Goal: Task Accomplishment & Management: Manage account settings

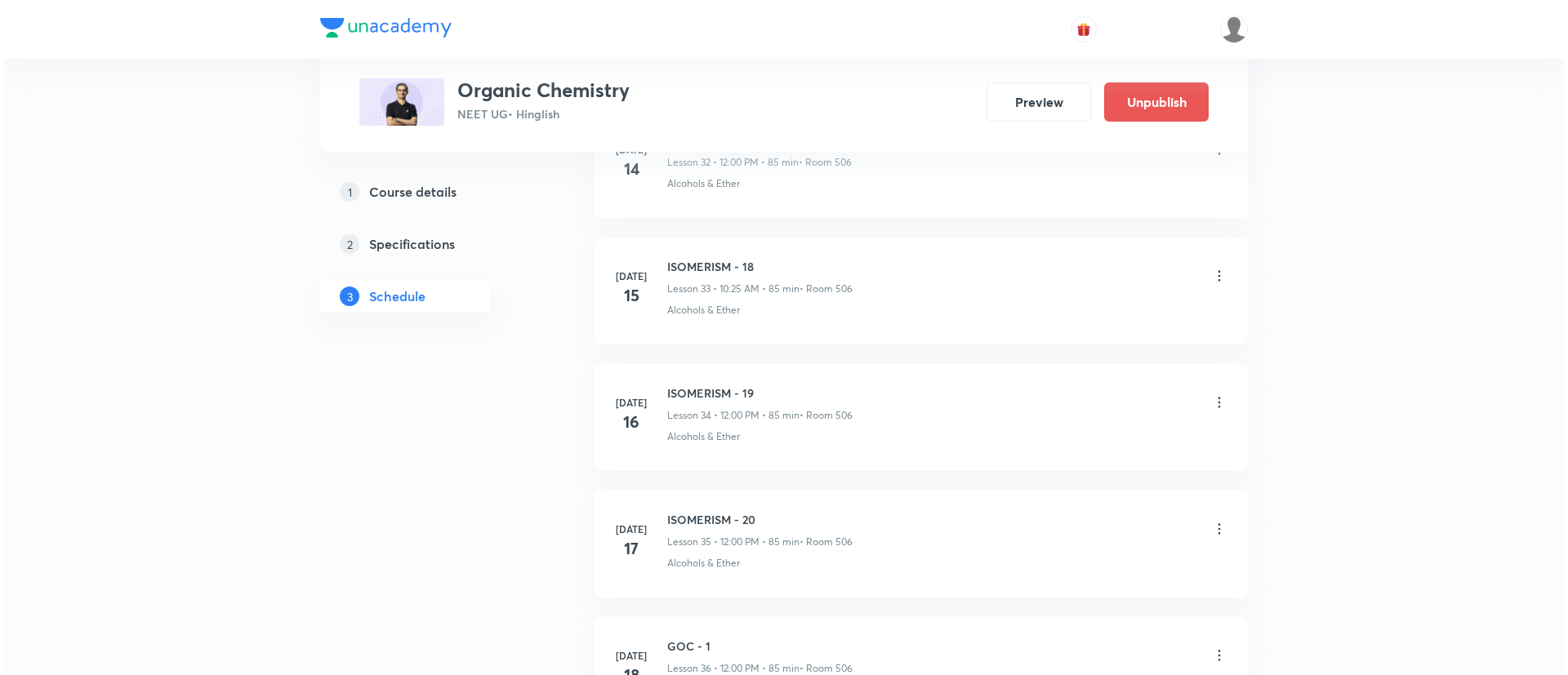
scroll to position [9969, 0]
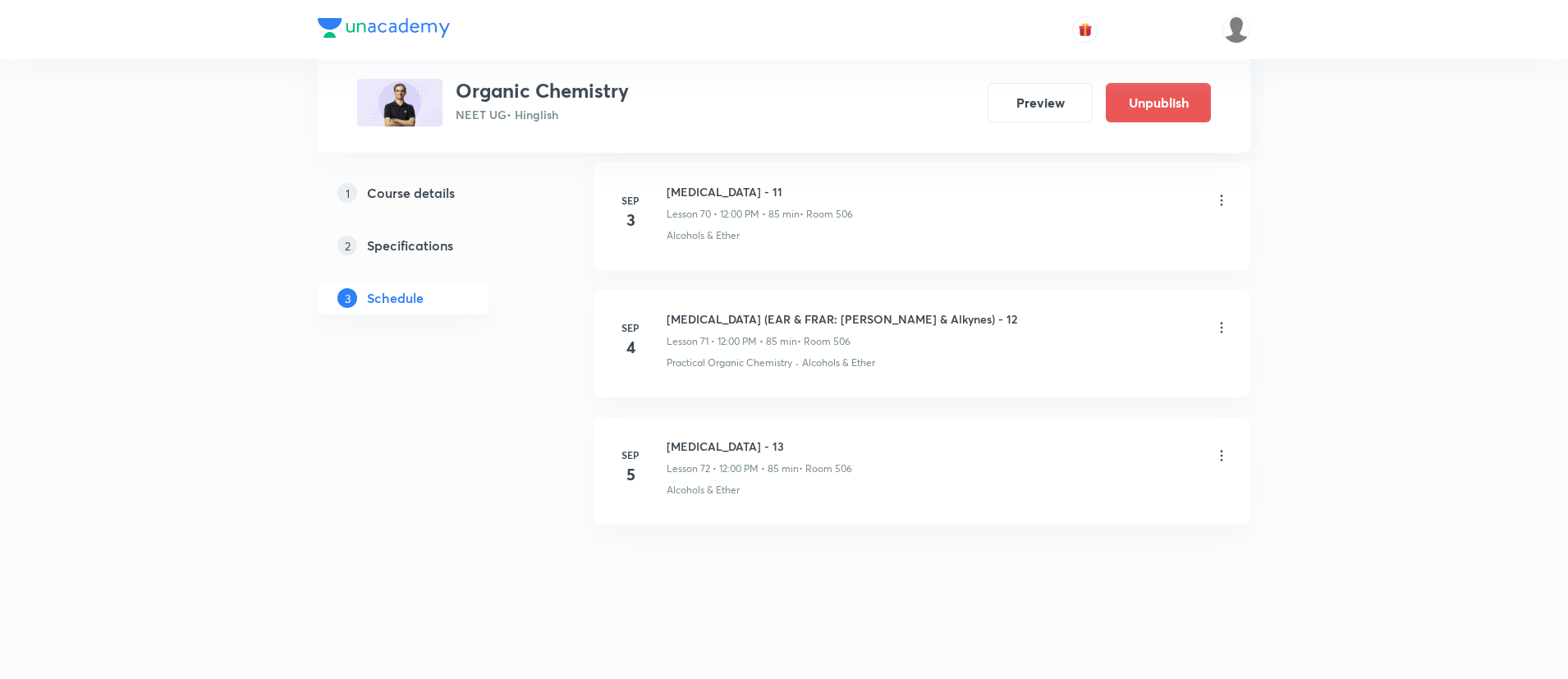
click at [1220, 458] on icon at bounding box center [1221, 455] width 16 height 16
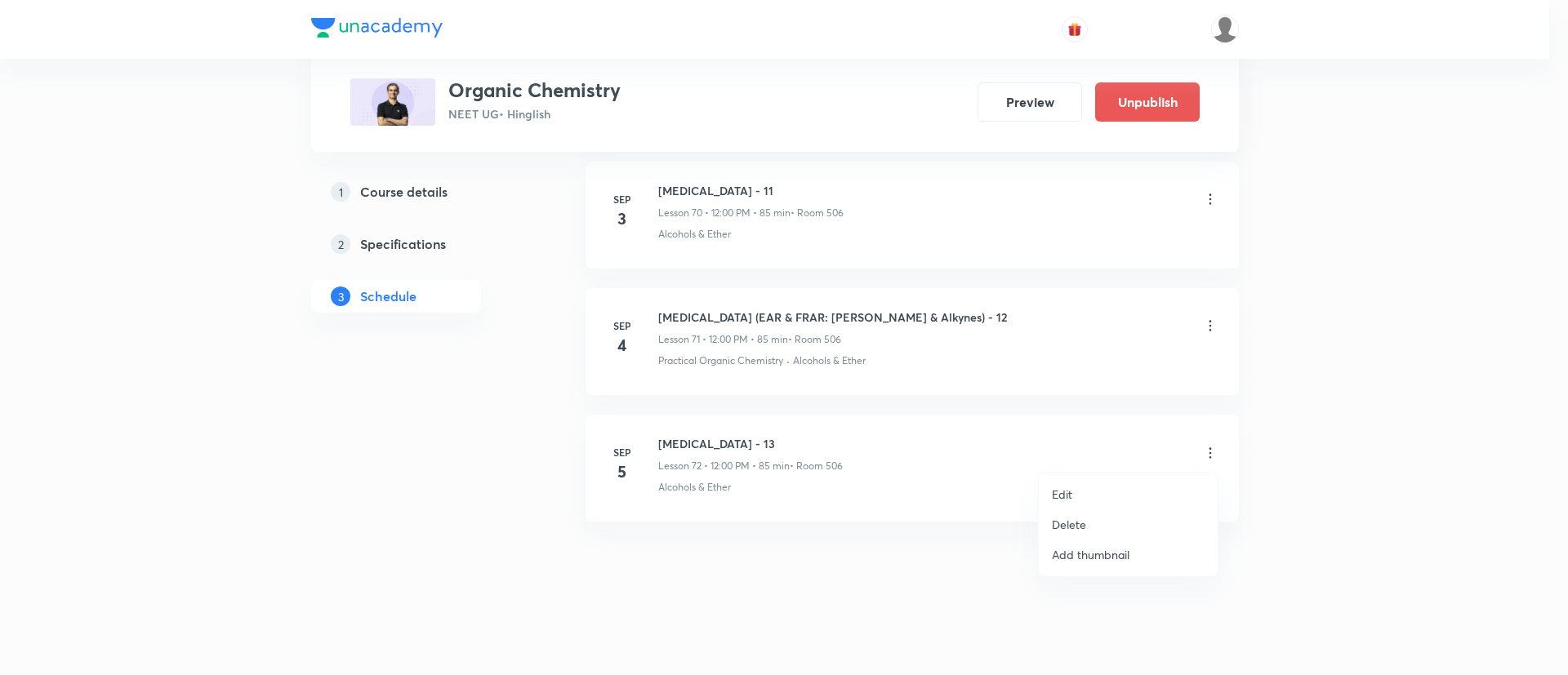
click at [1060, 506] on li "Edit" at bounding box center [1128, 494] width 179 height 30
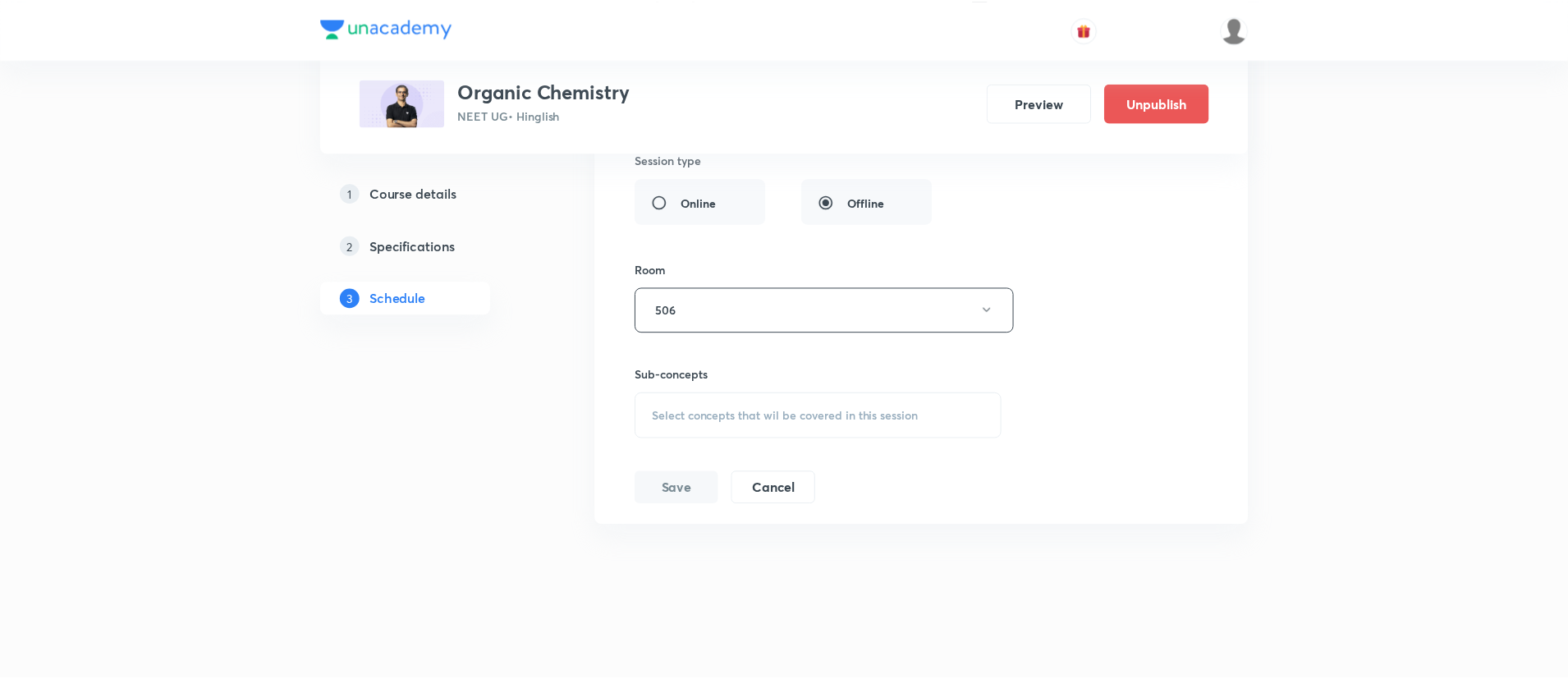
scroll to position [9886, 0]
click at [808, 418] on span "Select concepts that wil be covered in this session" at bounding box center [785, 415] width 268 height 13
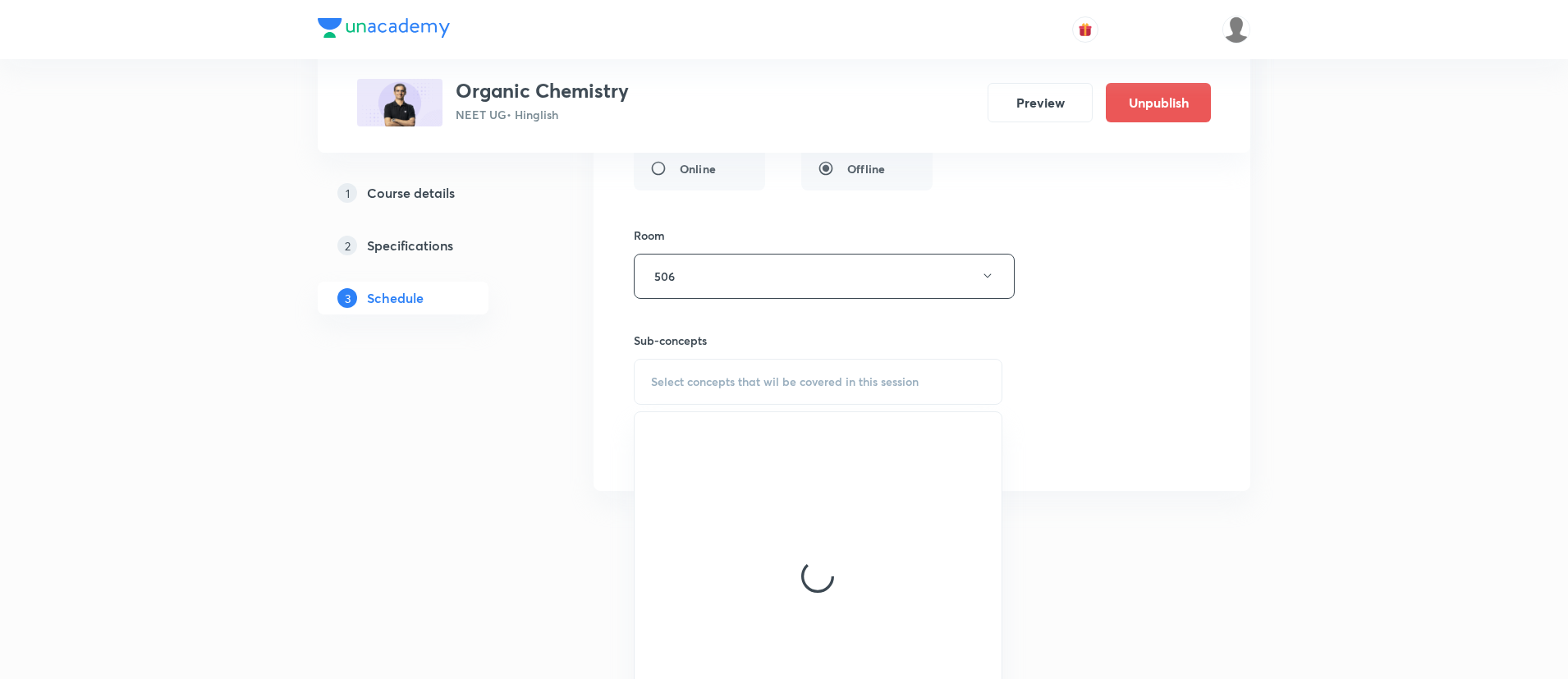
scroll to position [9977, 0]
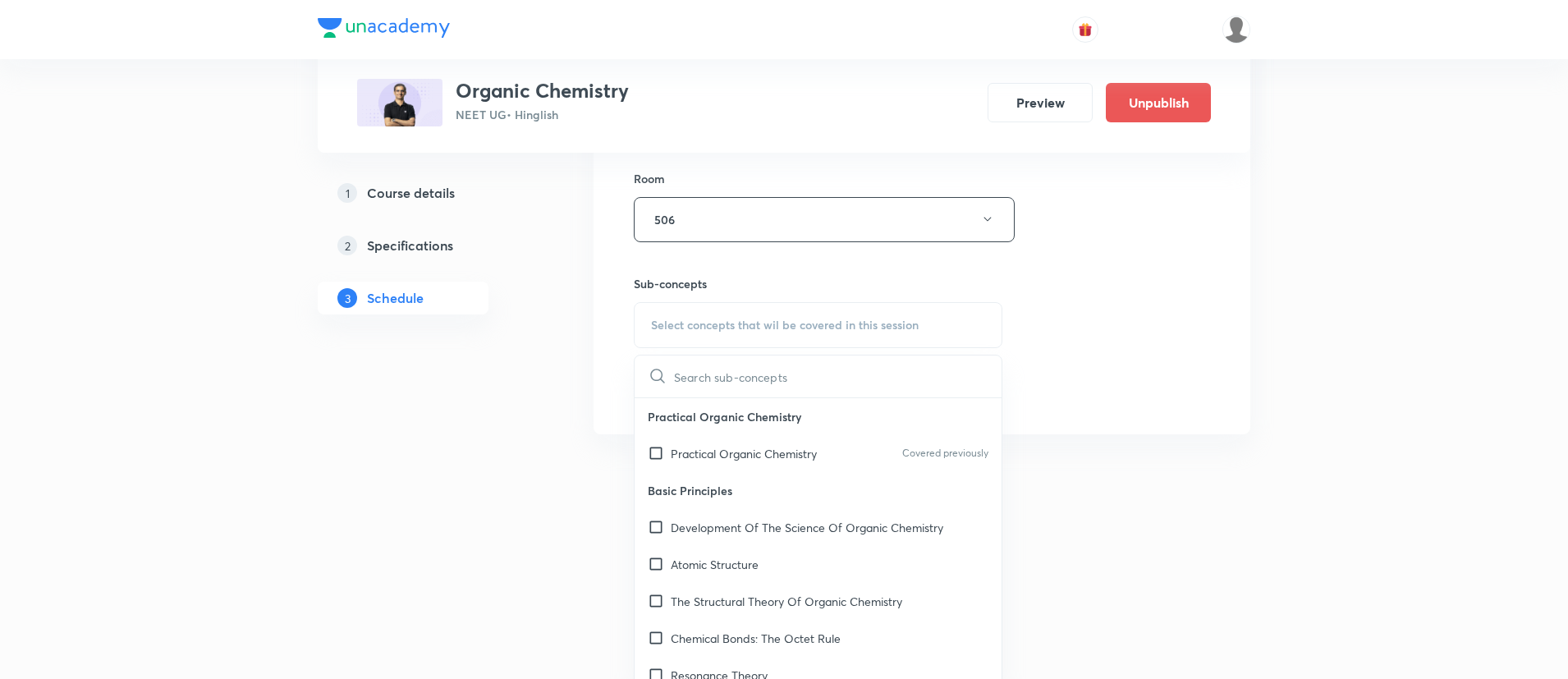
click at [758, 474] on p "Basic Principles" at bounding box center [818, 491] width 367 height 37
click at [753, 468] on div "Practical Organic Chemistry Covered previously" at bounding box center [818, 454] width 367 height 37
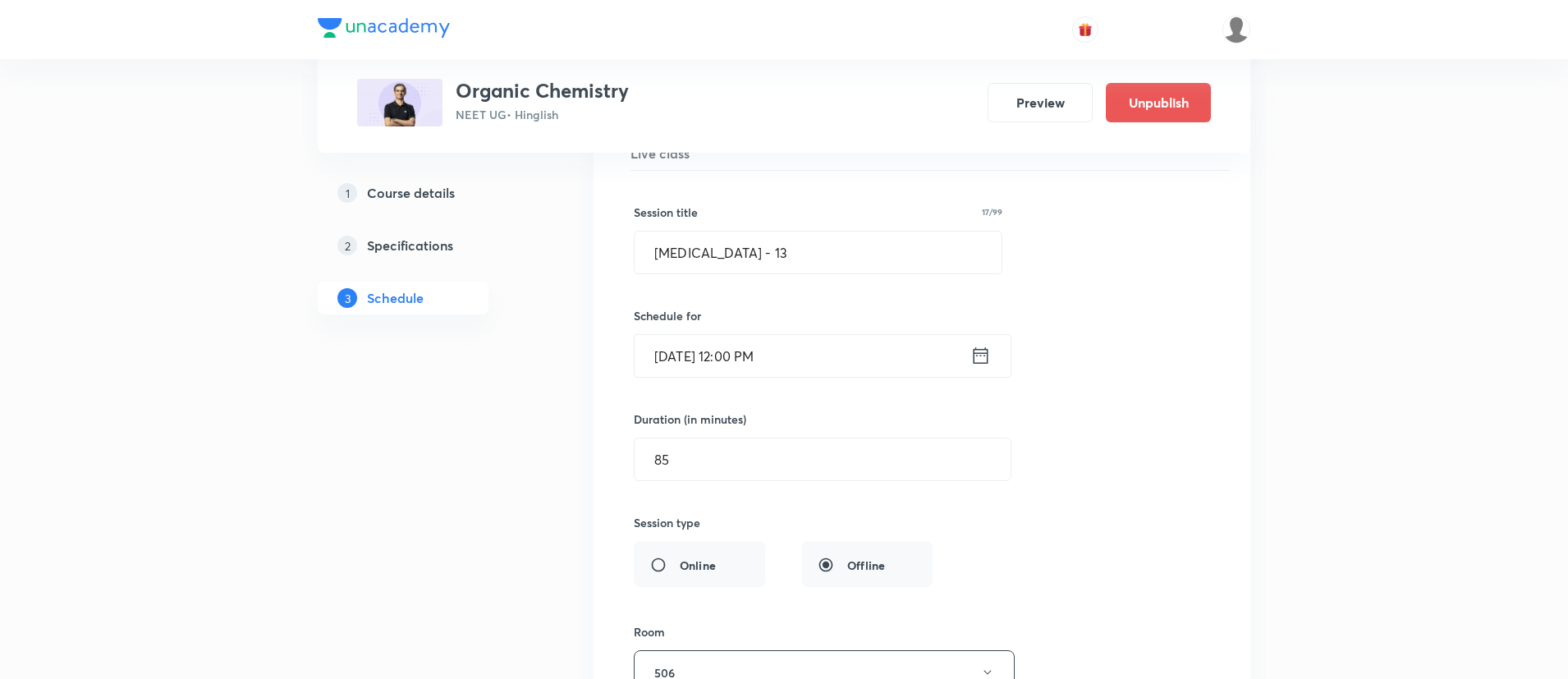
scroll to position [9499, 0]
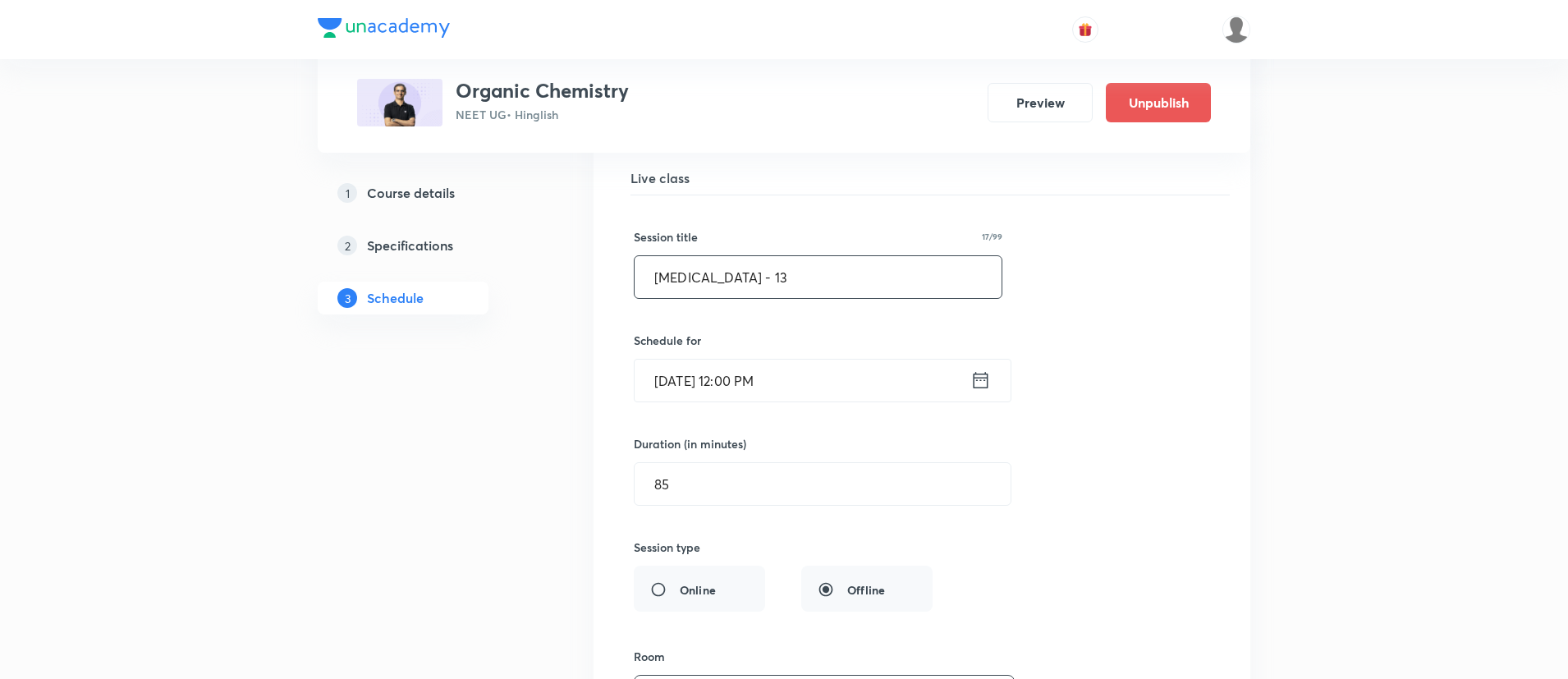
drag, startPoint x: 832, startPoint y: 276, endPoint x: 422, endPoint y: 349, distance: 416.4
paste input "ydrocarbons (Alkenes & Alkynes, Reduction)"
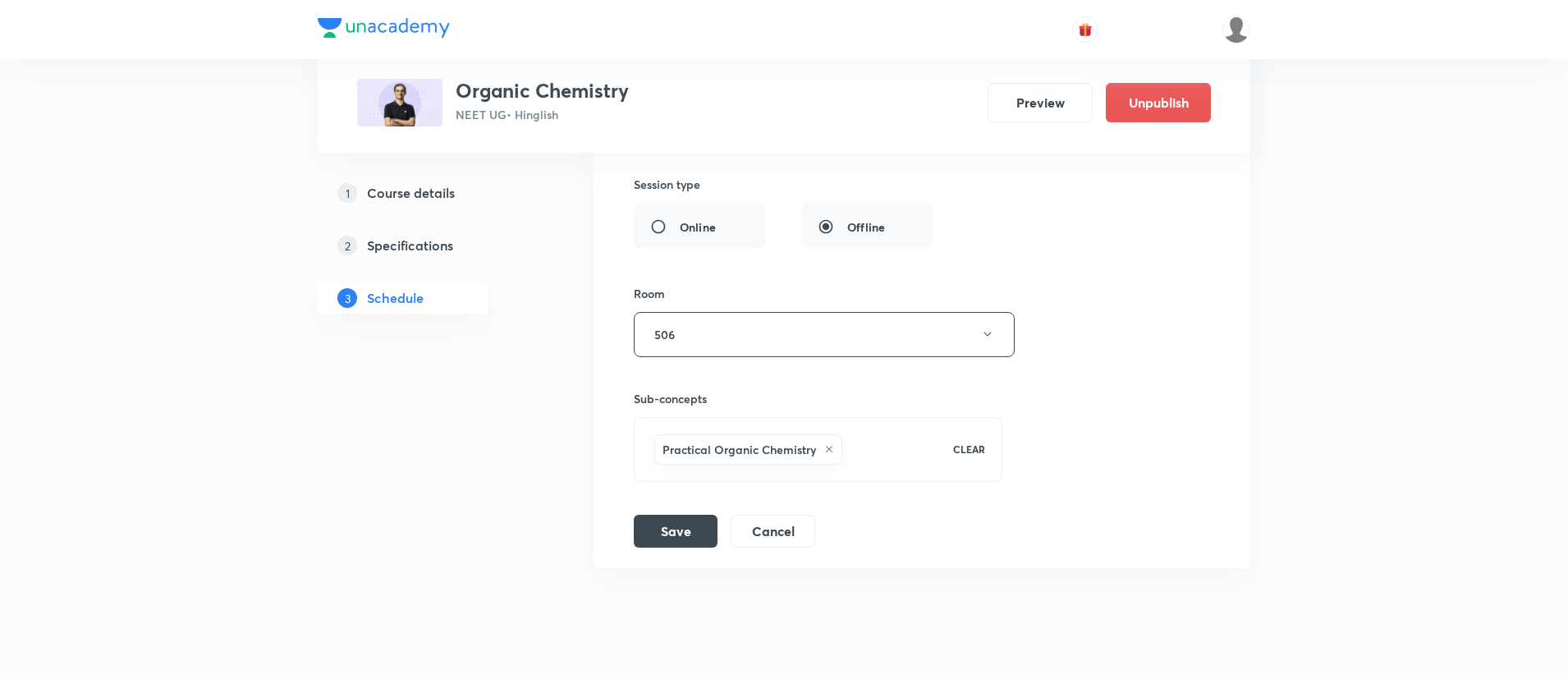
scroll to position [9905, 0]
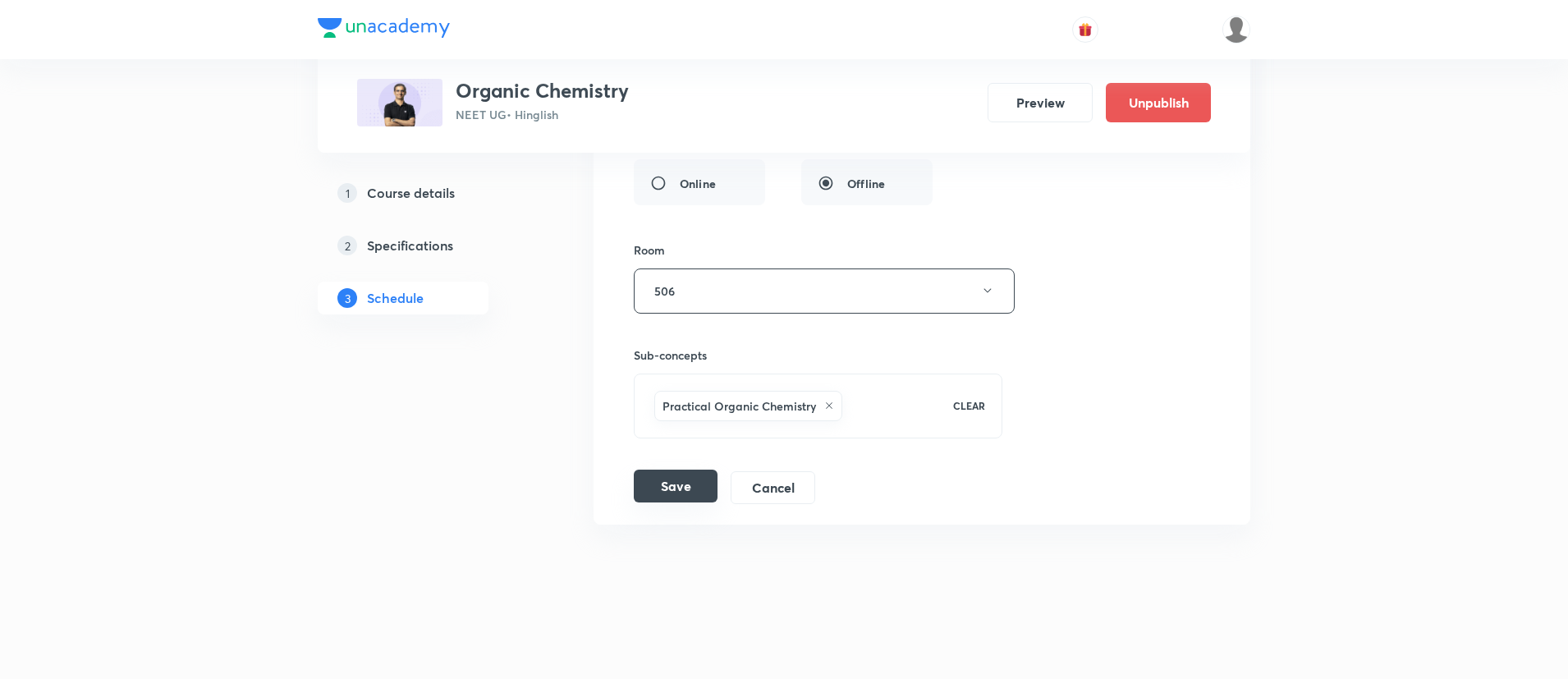
type input "Hydrocarbons (Alkenes & Alkynes, Reduction) - 13"
click at [646, 488] on button "Save" at bounding box center [676, 486] width 83 height 33
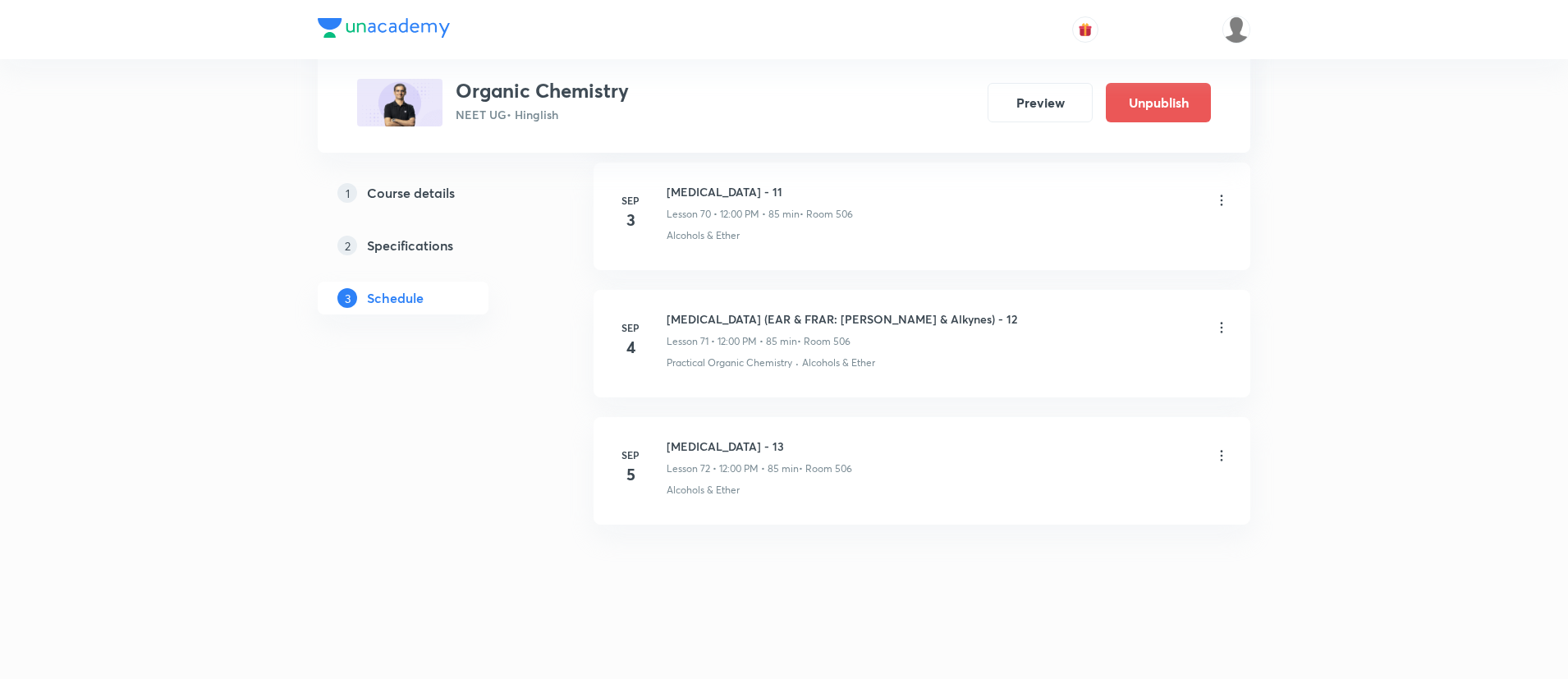
scroll to position [9274, 0]
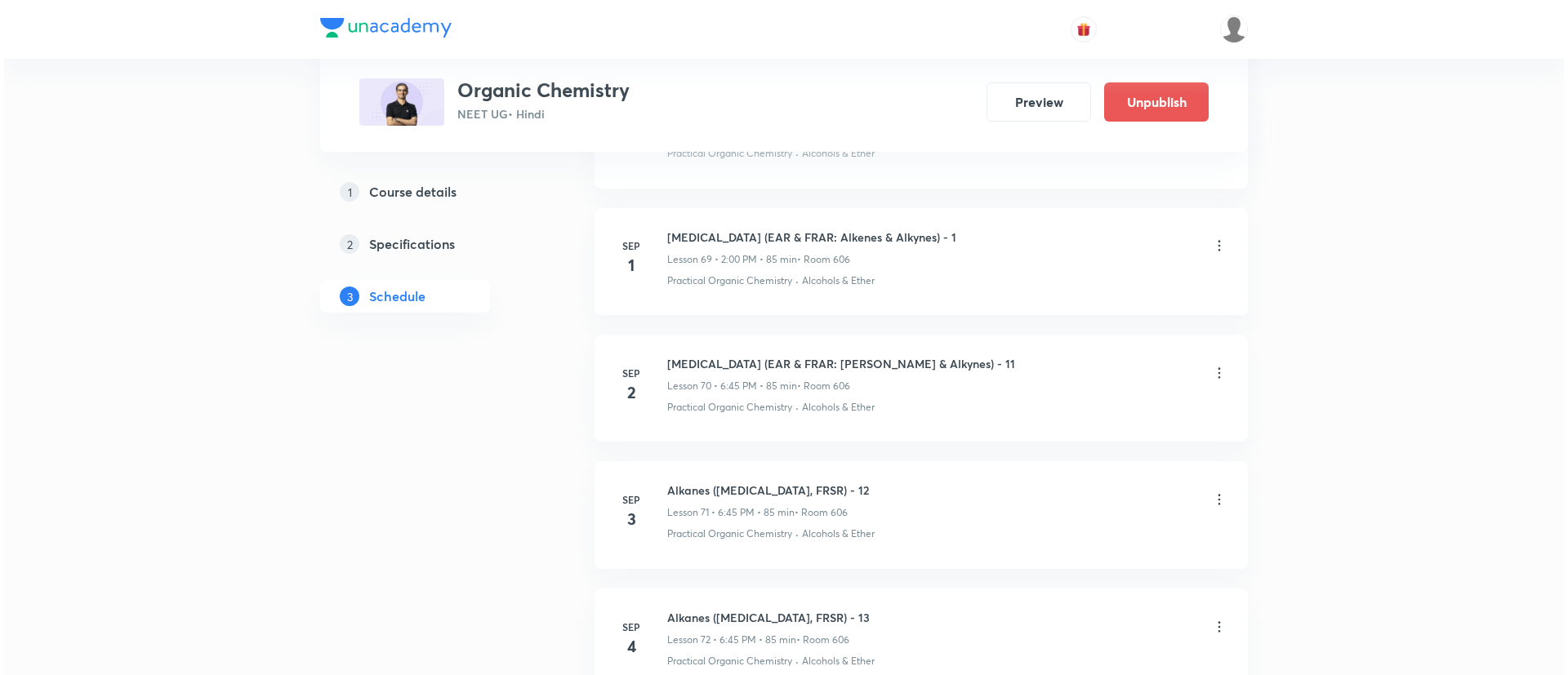
scroll to position [10098, 0]
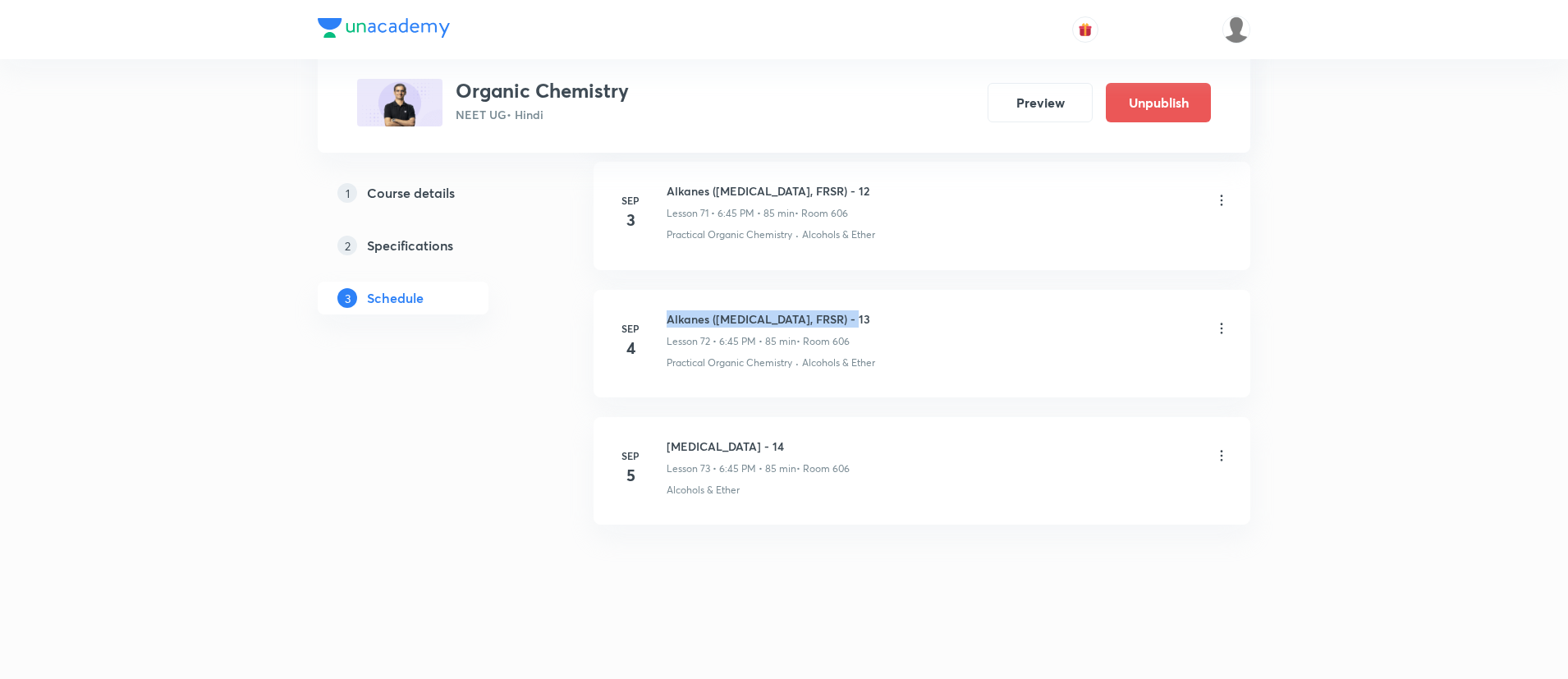
drag, startPoint x: 670, startPoint y: 303, endPoint x: 881, endPoint y: 318, distance: 211.5
click at [881, 318] on li "Sep 4 Alkanes (Hydrocarbons, FRSR) - 13 Lesson 72 • 6:45 PM • 85 min • Room 606…" at bounding box center [922, 343] width 657 height 108
copy h6 "Alkanes ([MEDICAL_DATA], FRSR) - 13"
click at [1225, 457] on icon at bounding box center [1221, 455] width 16 height 16
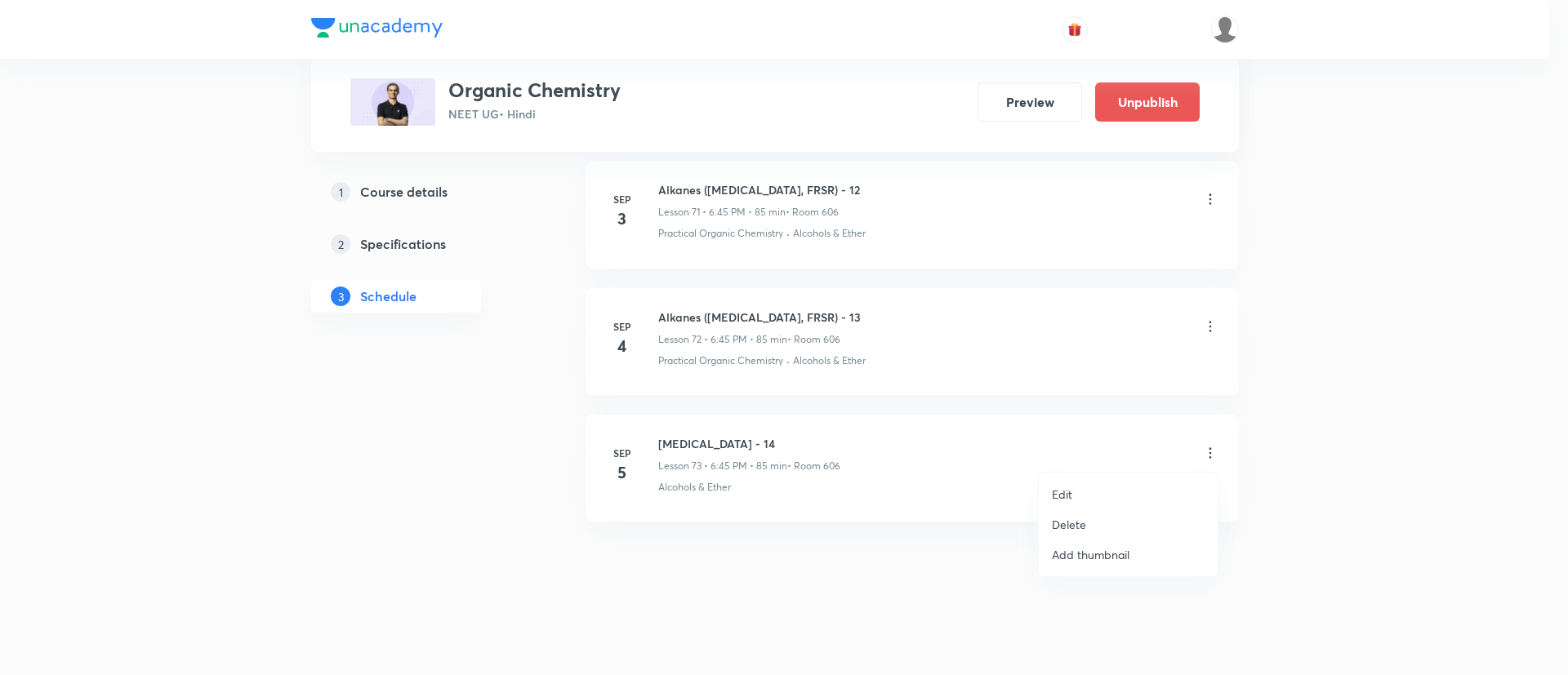
click at [1060, 494] on p "Edit" at bounding box center [1062, 494] width 21 height 17
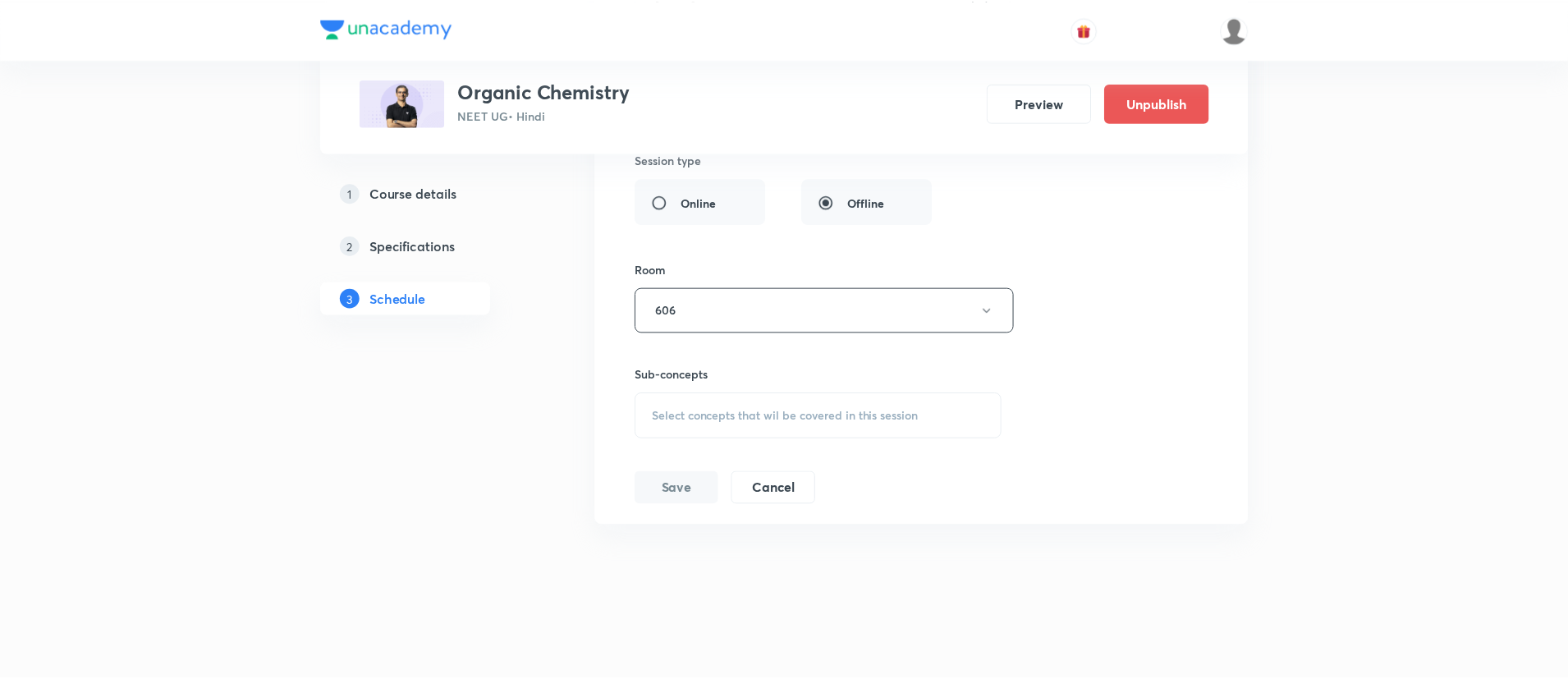
scroll to position [10015, 0]
click at [730, 403] on div "Select concepts that wil be covered in this session" at bounding box center [818, 415] width 368 height 46
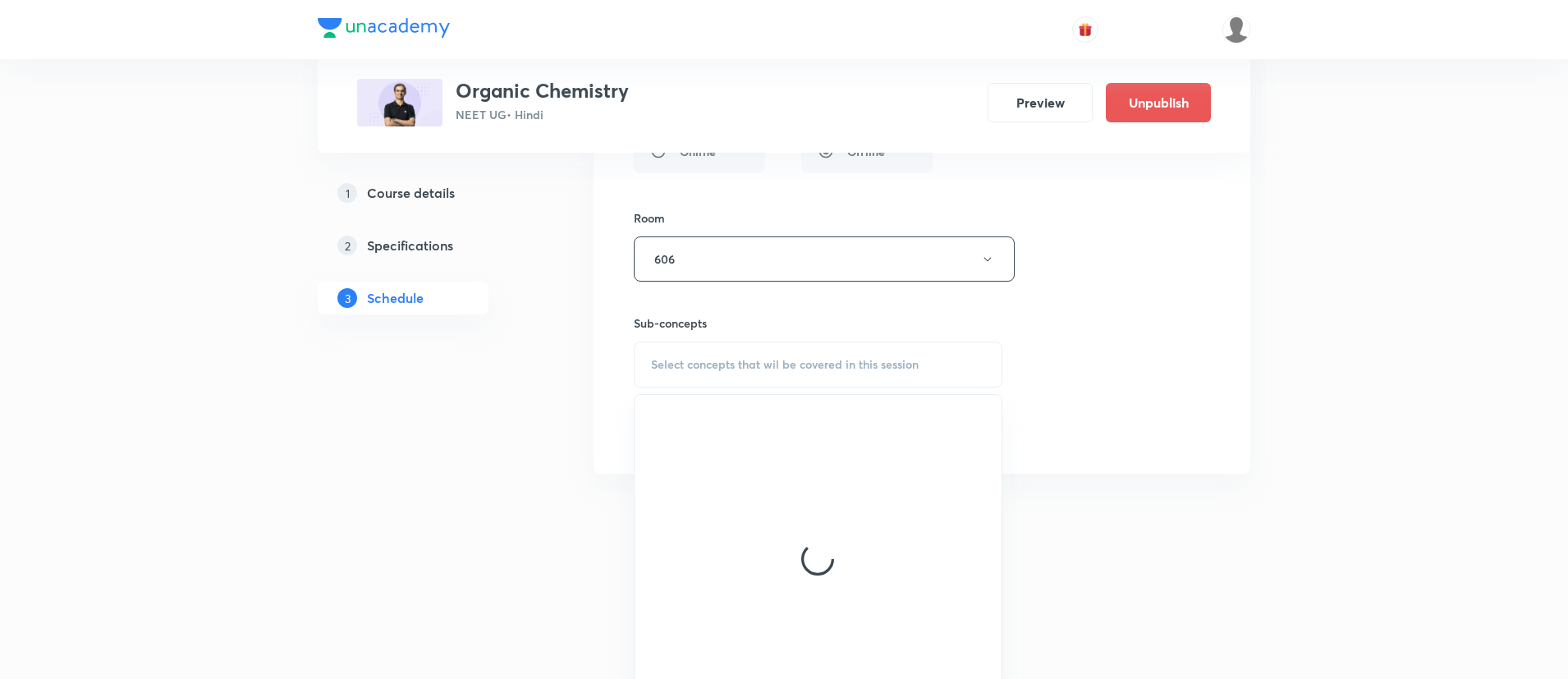
scroll to position [10112, 0]
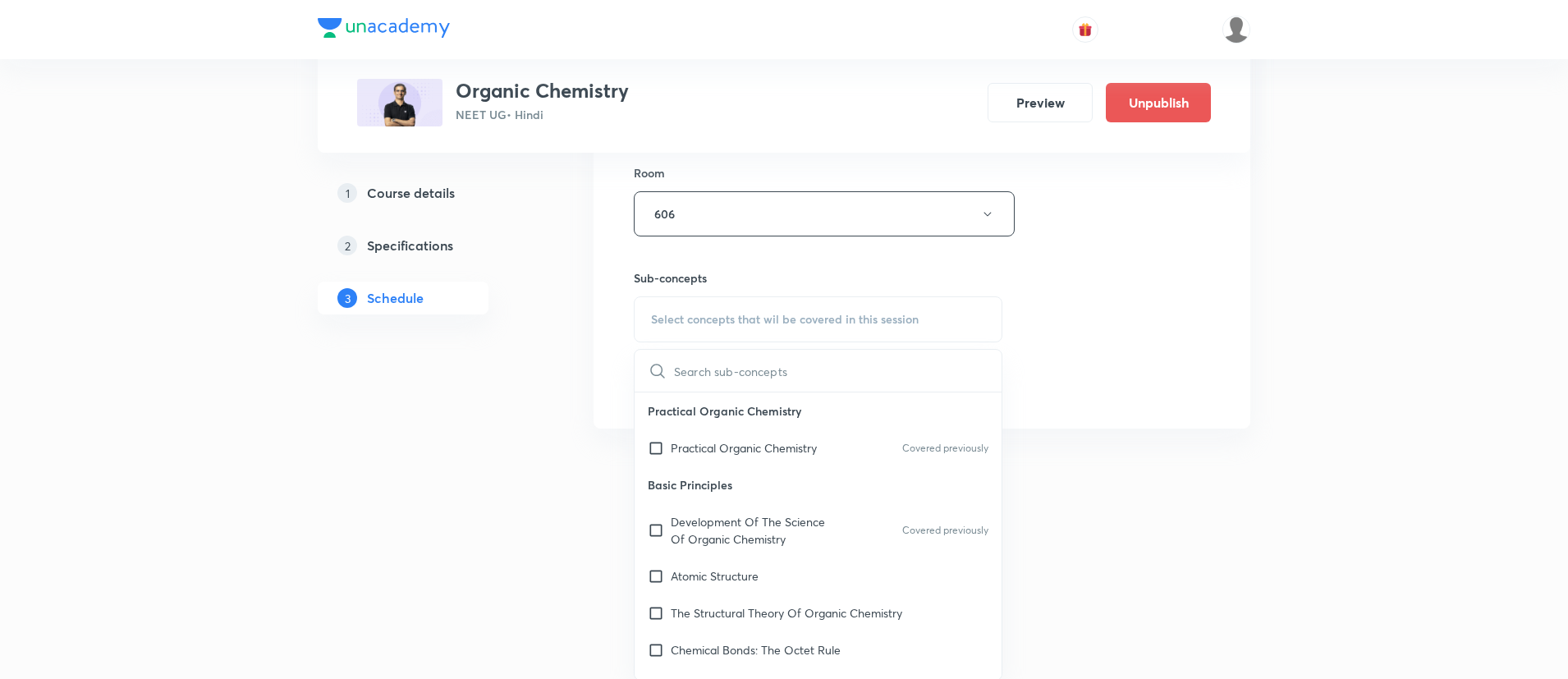
click at [732, 426] on p "Practical Organic Chemistry" at bounding box center [818, 410] width 367 height 37
click at [731, 456] on p "Practical Organic Chemistry" at bounding box center [744, 448] width 146 height 17
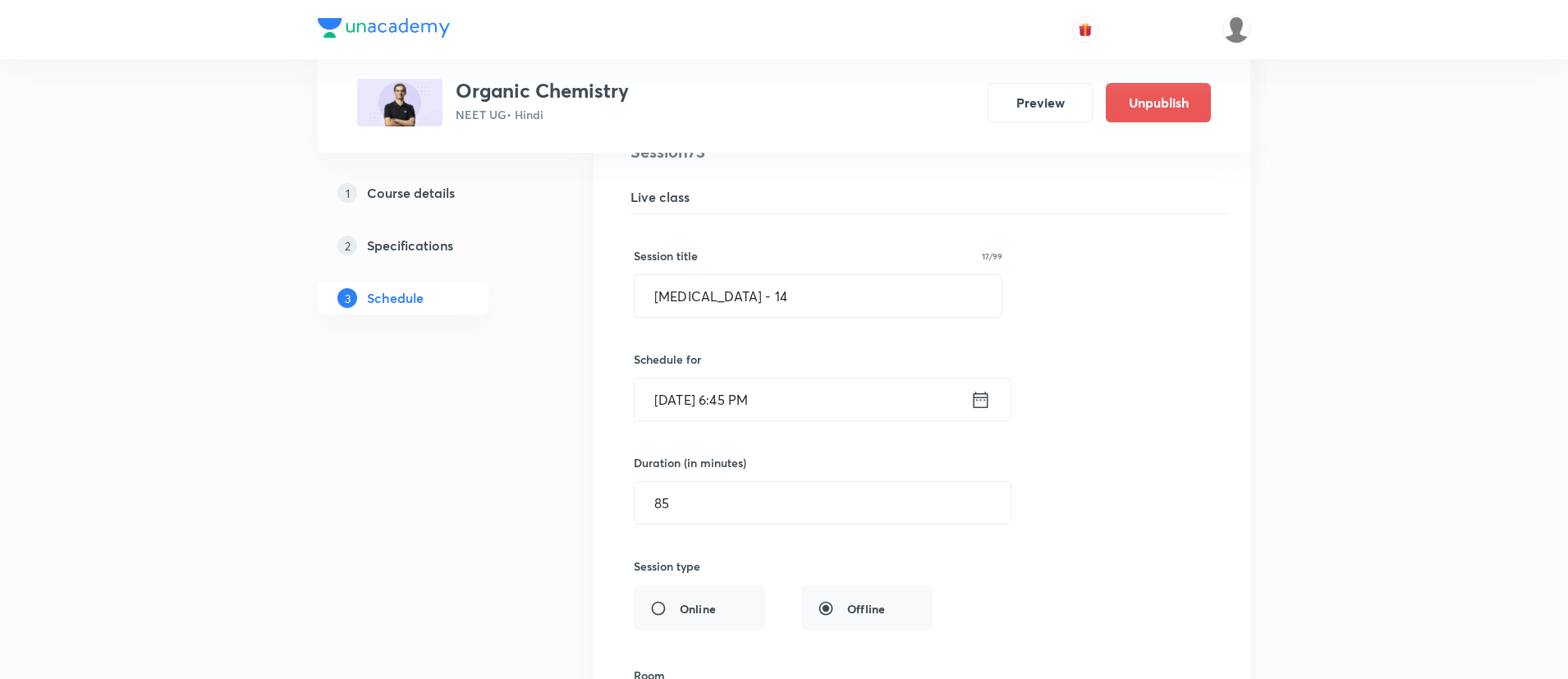
scroll to position [9578, 0]
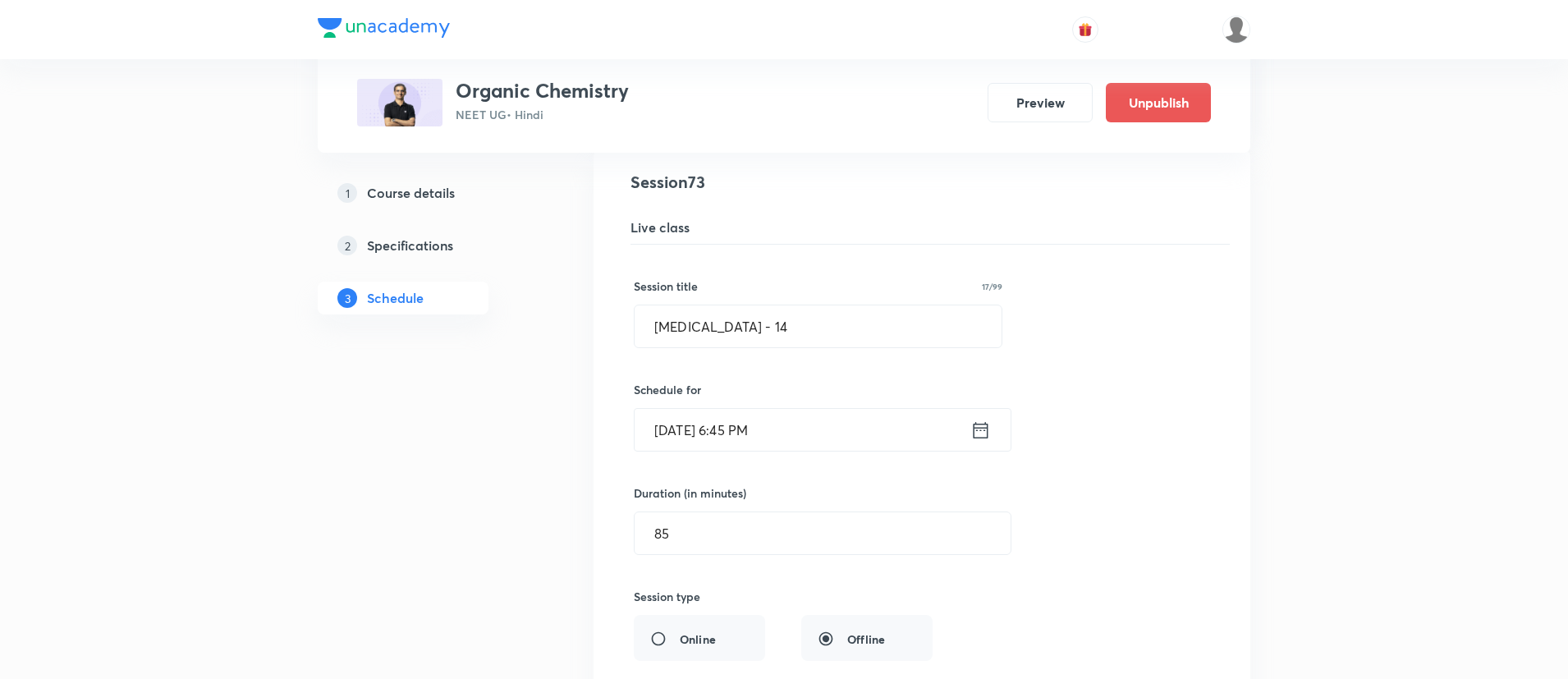
drag, startPoint x: 795, startPoint y: 324, endPoint x: 210, endPoint y: 391, distance: 588.8
paste input "Alkanes ([MEDICAL_DATA], FRSR) - 13"
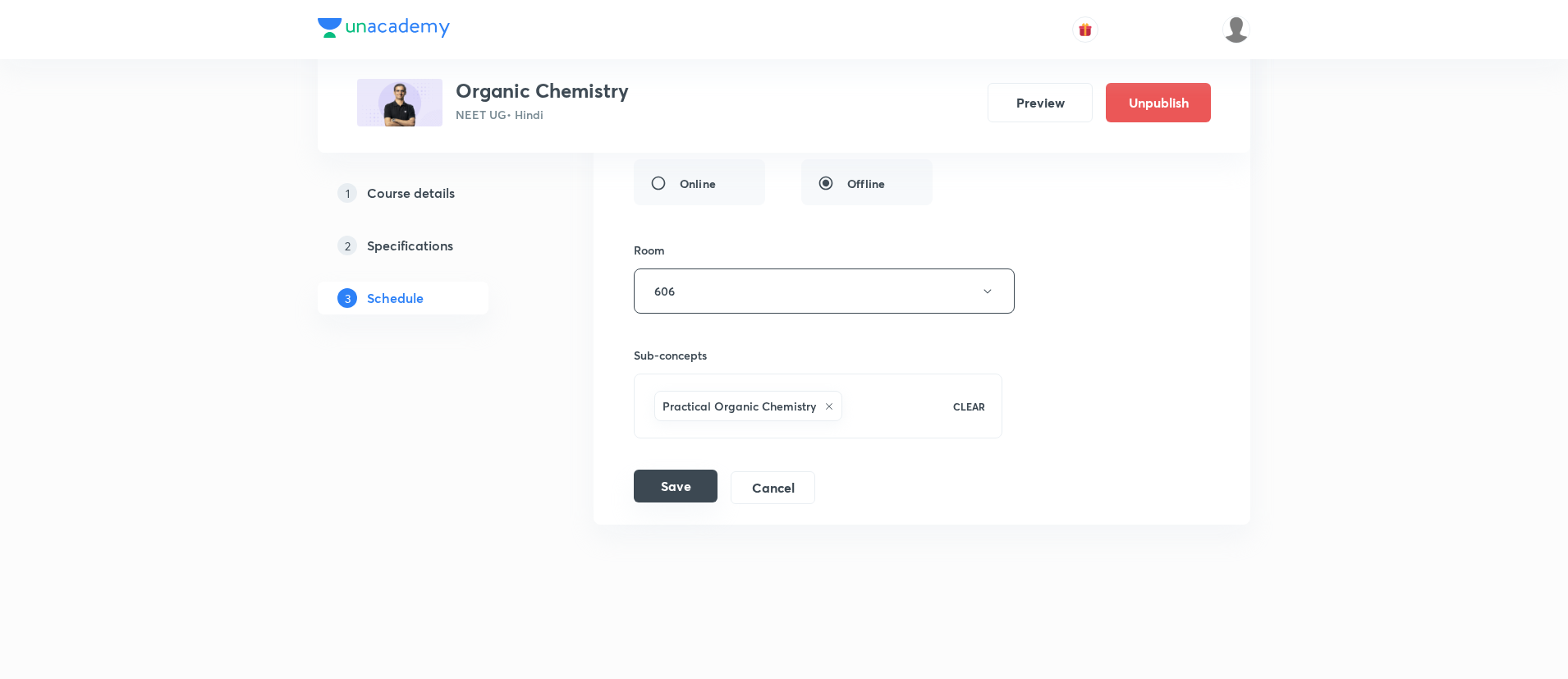
type input "Alkanes ([MEDICAL_DATA], FRSR) - 14"
click at [676, 492] on button "Save" at bounding box center [676, 486] width 83 height 33
